Goal: Communication & Community: Answer question/provide support

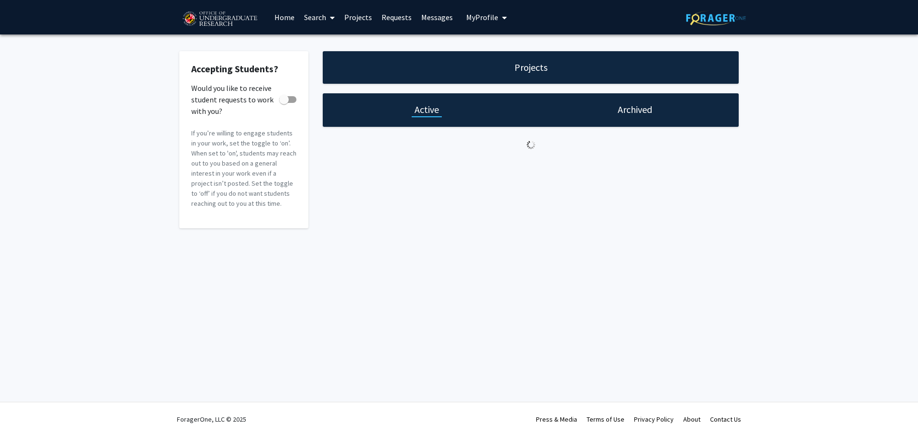
checkbox input "true"
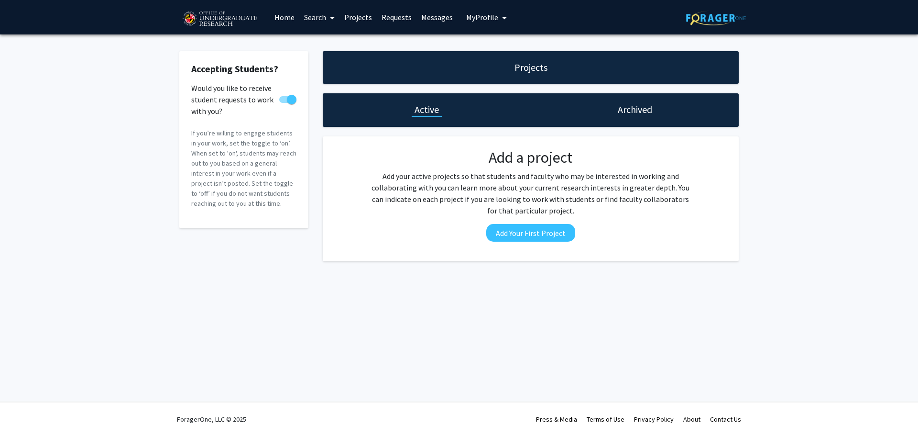
click at [418, 14] on link "Messages" at bounding box center [437, 16] width 41 height 33
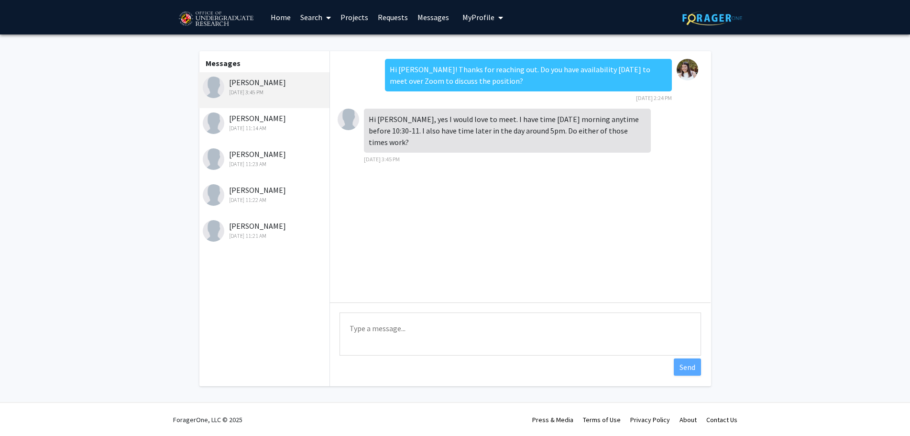
click at [331, 13] on span at bounding box center [326, 17] width 9 height 33
click at [341, 13] on link "Projects" at bounding box center [354, 16] width 37 height 33
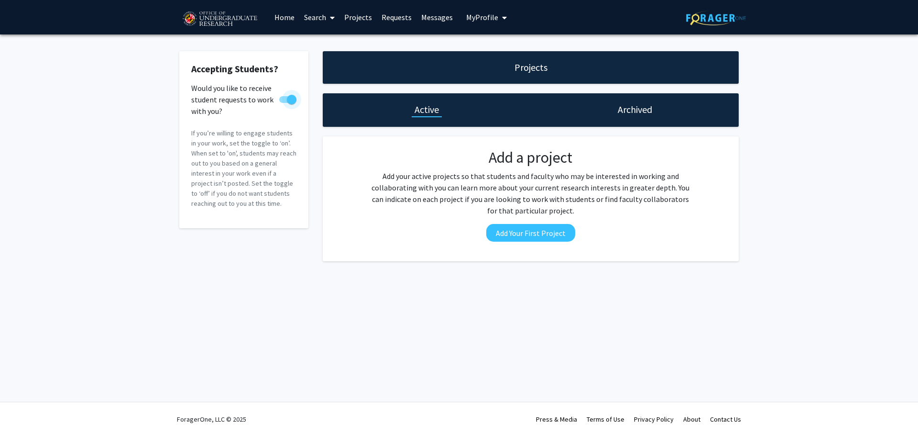
click at [281, 101] on span at bounding box center [287, 99] width 17 height 7
click at [284, 103] on input "Would you like to receive student requests to work with you?" at bounding box center [284, 103] width 0 height 0
checkbox input "false"
click at [417, 7] on link "Messages" at bounding box center [437, 16] width 41 height 33
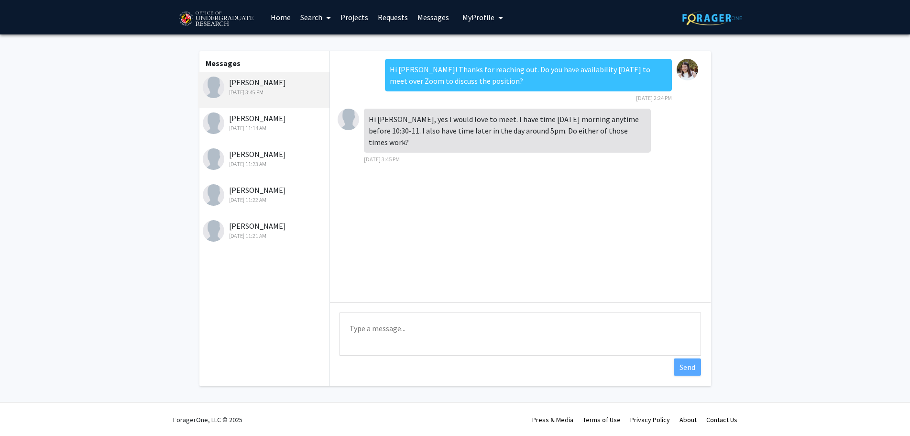
click at [358, 25] on link "Projects" at bounding box center [354, 16] width 37 height 33
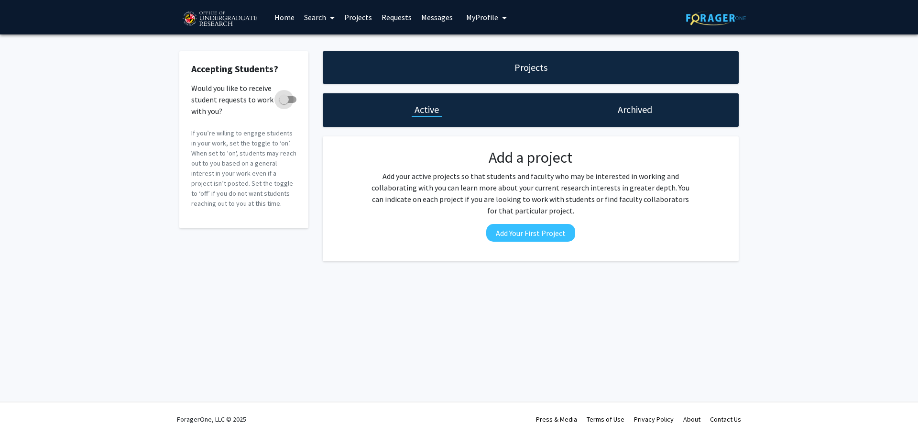
click at [286, 101] on span at bounding box center [284, 100] width 10 height 10
click at [284, 103] on input "Would you like to receive student requests to work with you?" at bounding box center [284, 103] width 0 height 0
checkbox input "true"
click at [425, 17] on link "Messages" at bounding box center [437, 16] width 41 height 33
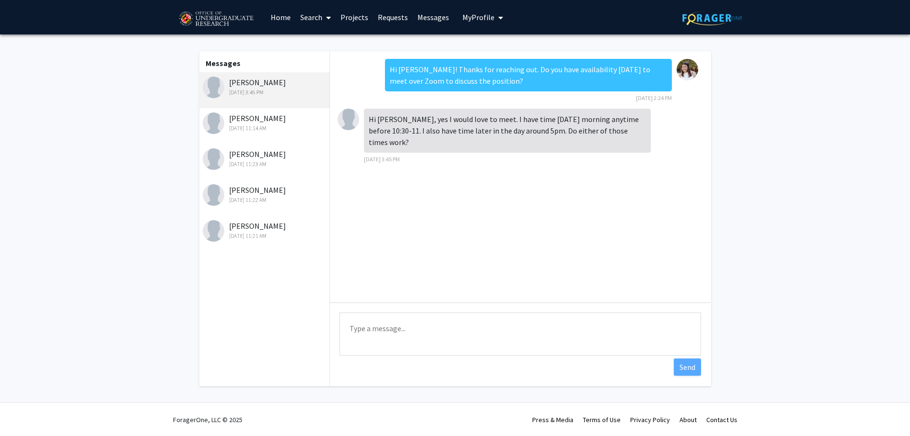
click at [515, 114] on div "Hi [PERSON_NAME], yes I would love to meet. I have time [DATE] morning anytime …" at bounding box center [507, 131] width 287 height 44
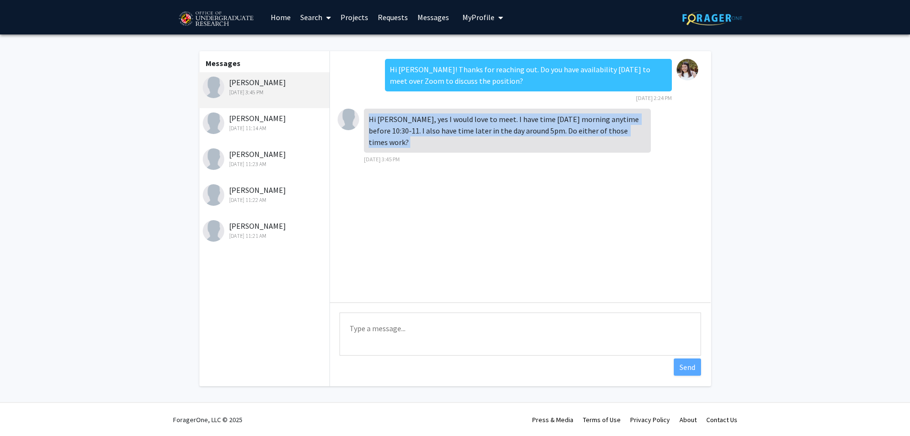
click at [515, 114] on div "Hi [PERSON_NAME], yes I would love to meet. I have time [DATE] morning anytime …" at bounding box center [507, 131] width 287 height 44
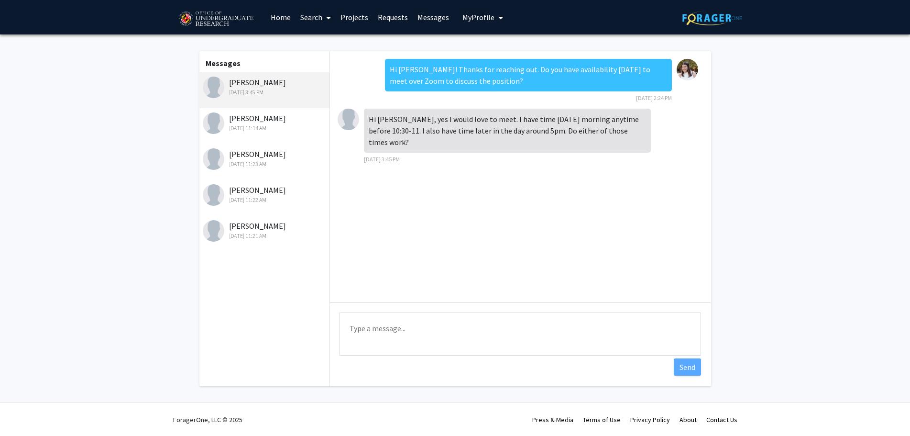
click at [261, 130] on div "[DATE] 11:14 AM" at bounding box center [265, 128] width 125 height 9
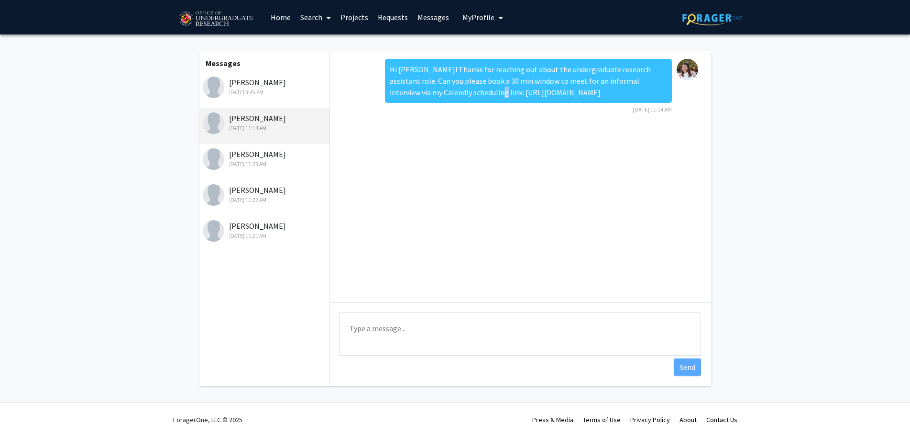
click at [444, 93] on div "Hi [PERSON_NAME]! Thanks for reaching out about the undergraduate research assi…" at bounding box center [528, 81] width 287 height 44
click at [442, 93] on div "Hi [PERSON_NAME]! Thanks for reaching out about the undergraduate research assi…" at bounding box center [528, 81] width 287 height 44
drag, startPoint x: 442, startPoint y: 93, endPoint x: 605, endPoint y: 105, distance: 163.1
click at [605, 103] on div "Hi [PERSON_NAME]! Thanks for reaching out about the undergraduate research assi…" at bounding box center [528, 81] width 287 height 44
click at [287, 90] on div "[DATE] 3:45 PM" at bounding box center [265, 92] width 125 height 9
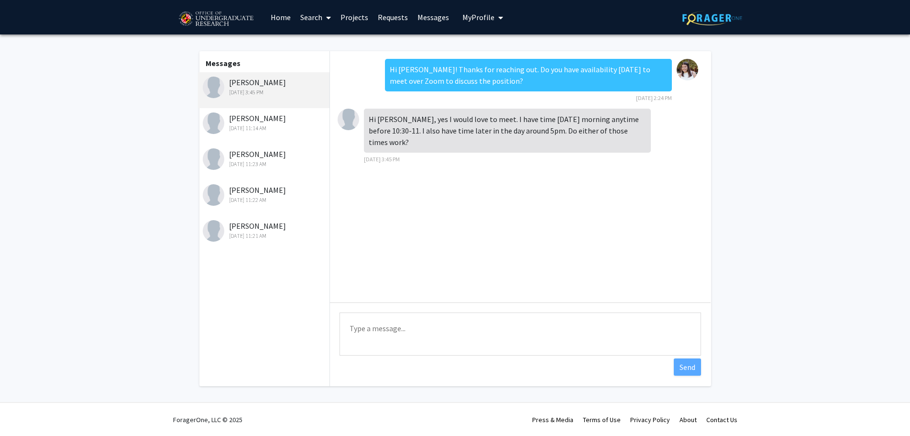
click at [473, 353] on textarea "Type a message" at bounding box center [521, 333] width 362 height 43
type textarea "1"
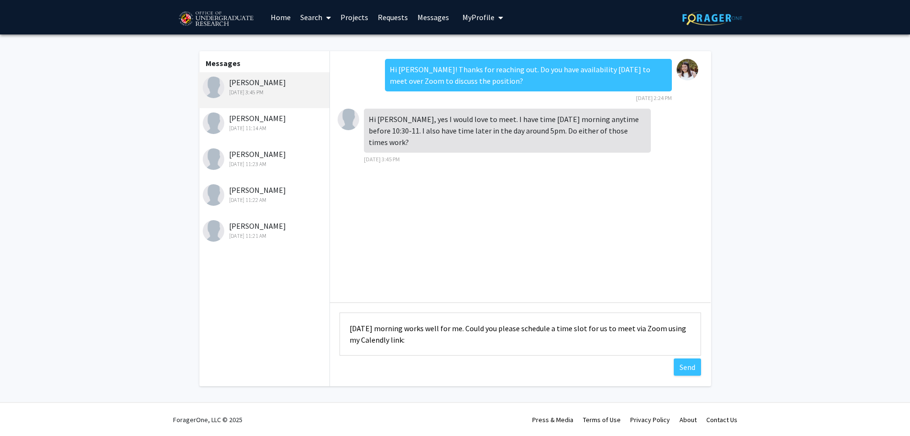
paste textarea "[URL][DOMAIN_NAME]"
type textarea "[DATE] morning works well for me. Could you please schedule a time slot for us …"
click at [681, 369] on button "Send" at bounding box center [687, 366] width 27 height 17
